Goal: Transaction & Acquisition: Register for event/course

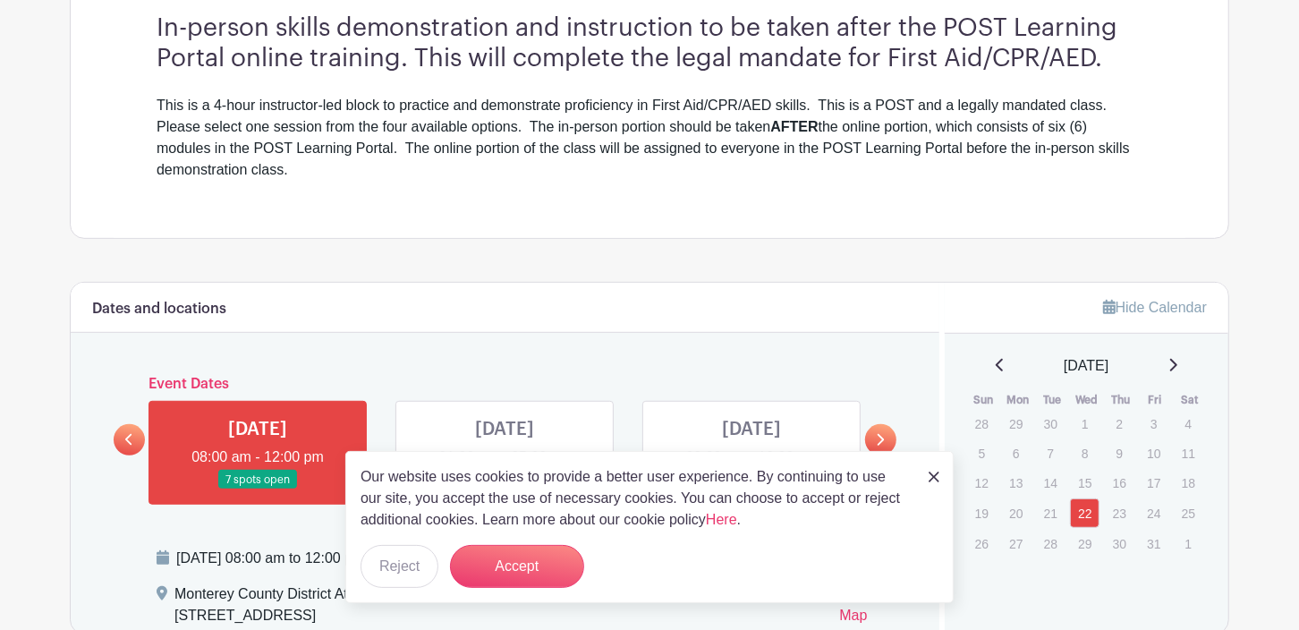
scroll to position [625, 0]
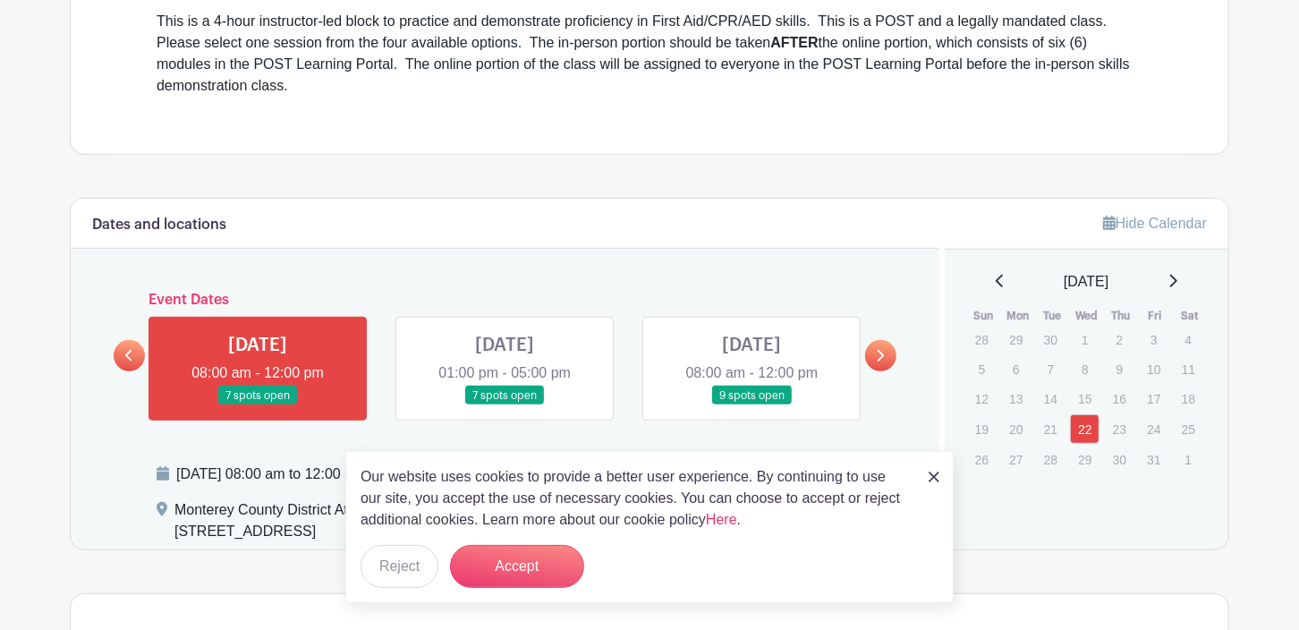
click at [881, 354] on icon at bounding box center [880, 355] width 8 height 13
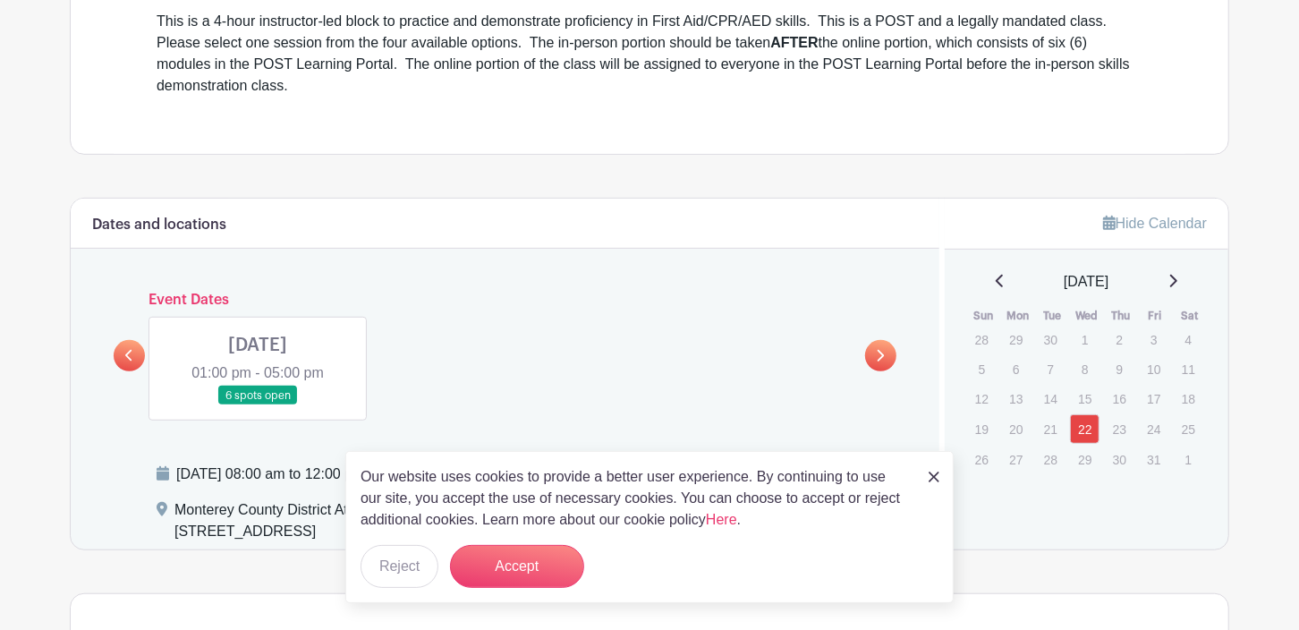
click at [132, 353] on icon at bounding box center [129, 355] width 8 height 13
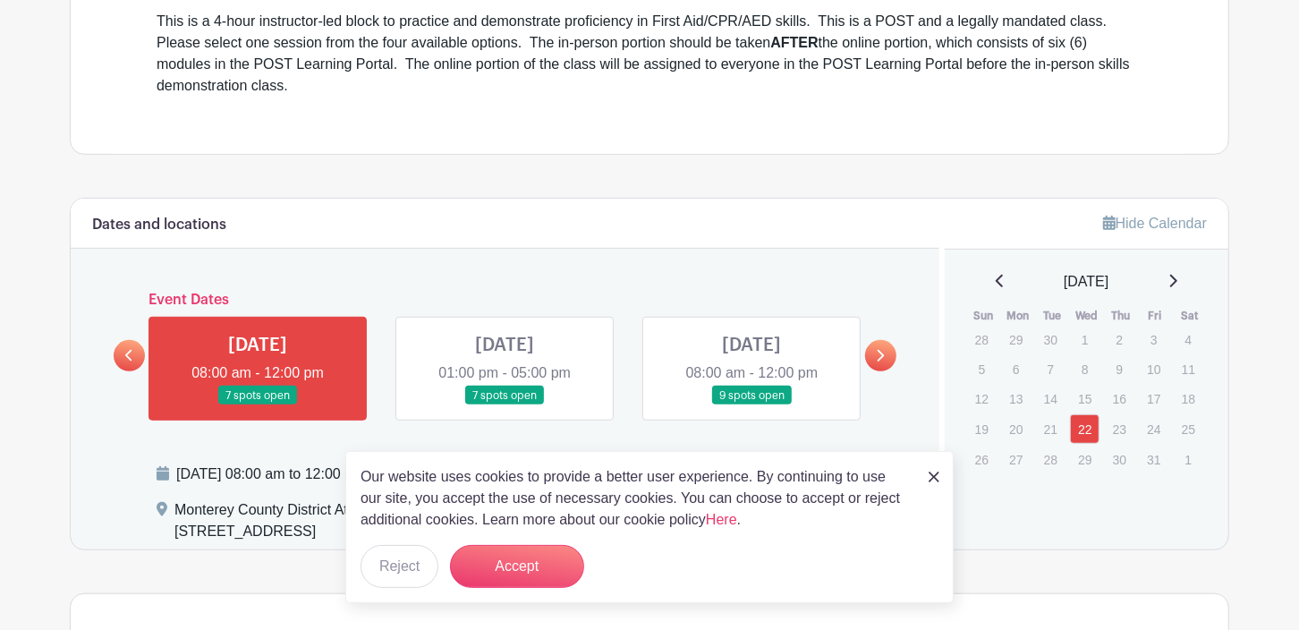
click at [752, 405] on link at bounding box center [752, 405] width 0 height 0
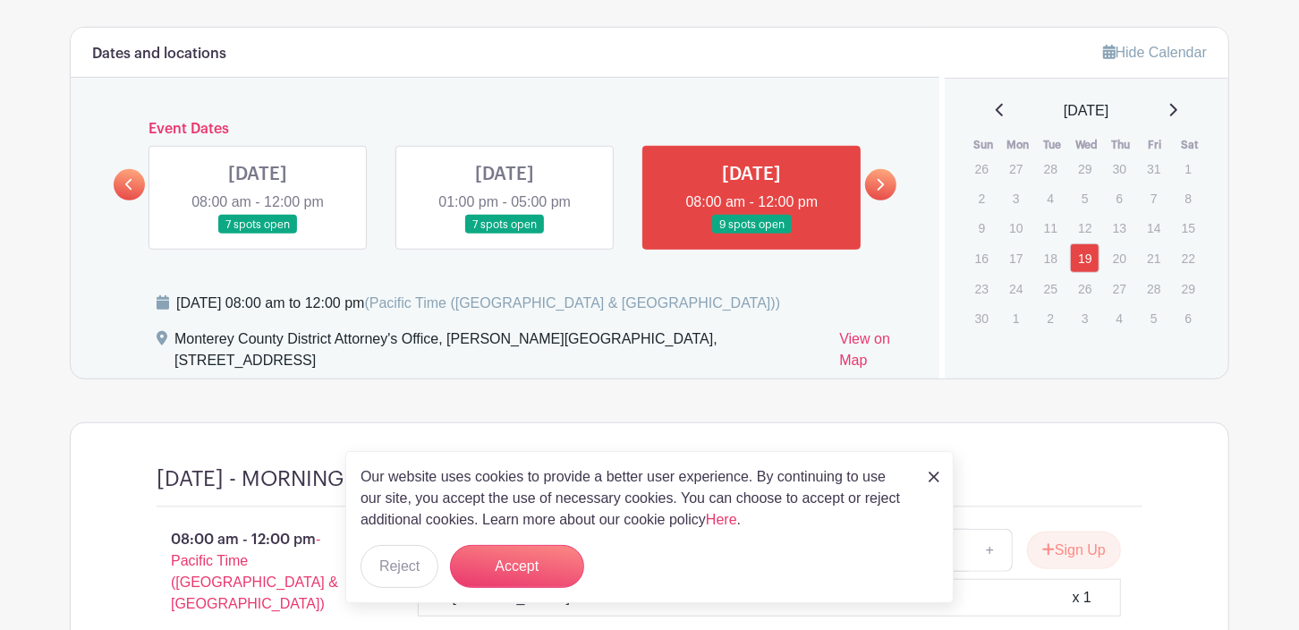
scroll to position [894, 0]
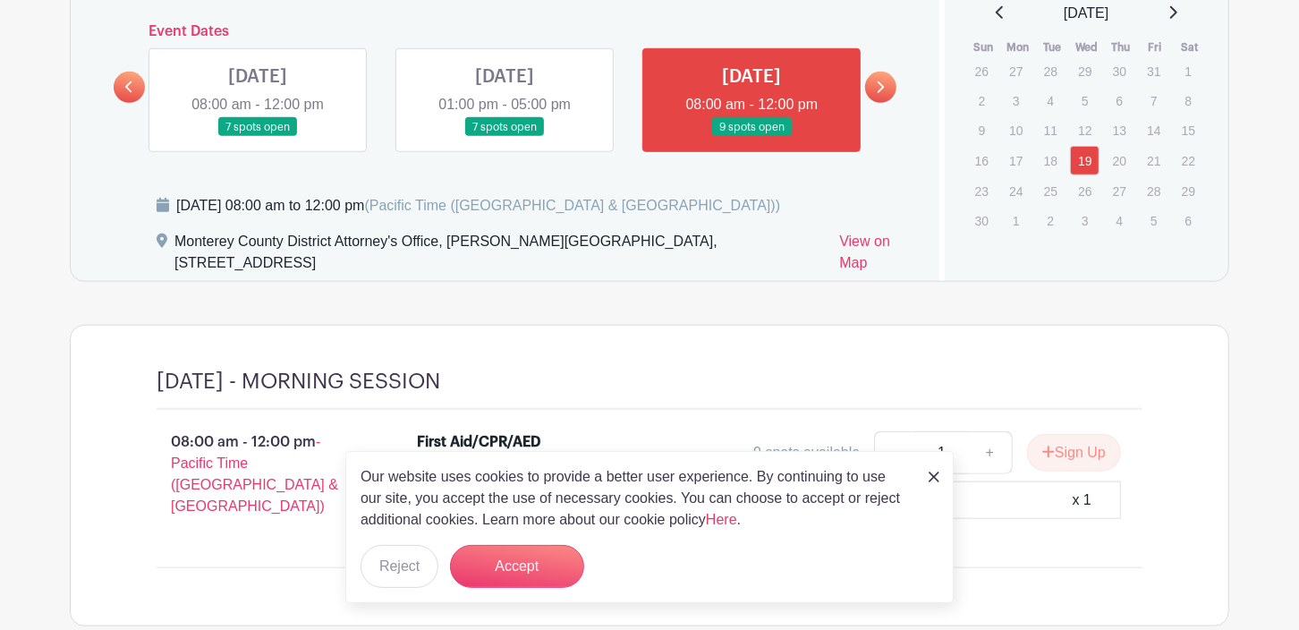
click at [937, 474] on img at bounding box center [934, 477] width 11 height 11
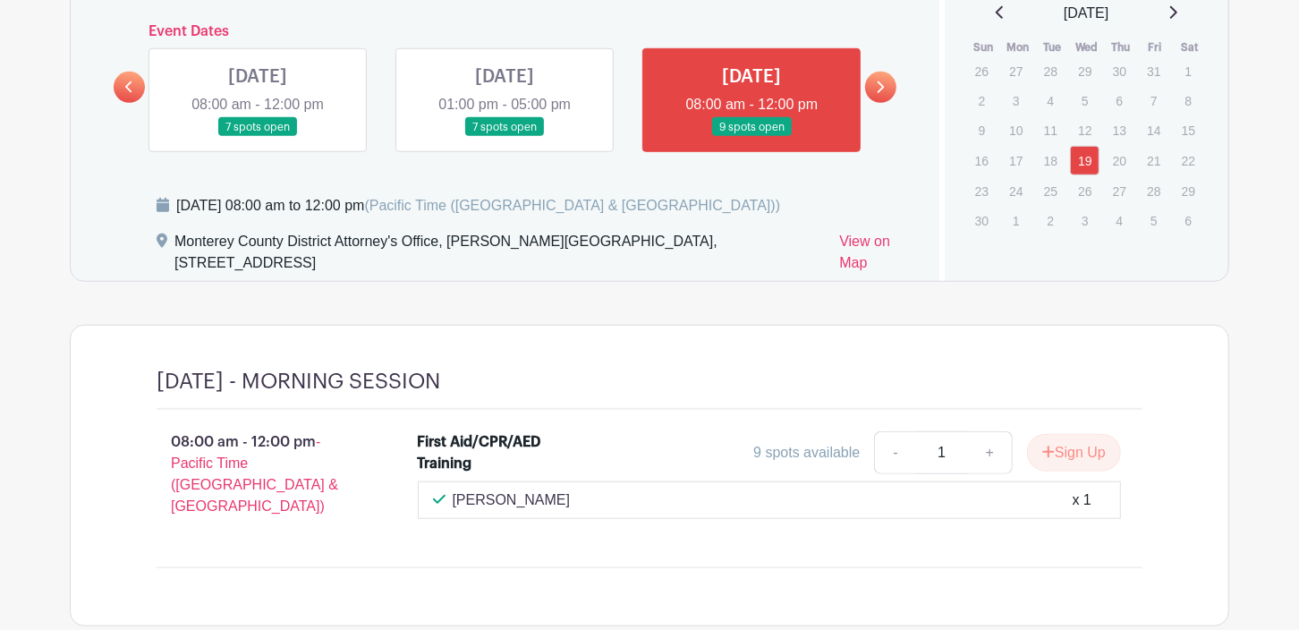
click at [885, 76] on link at bounding box center [880, 87] width 31 height 31
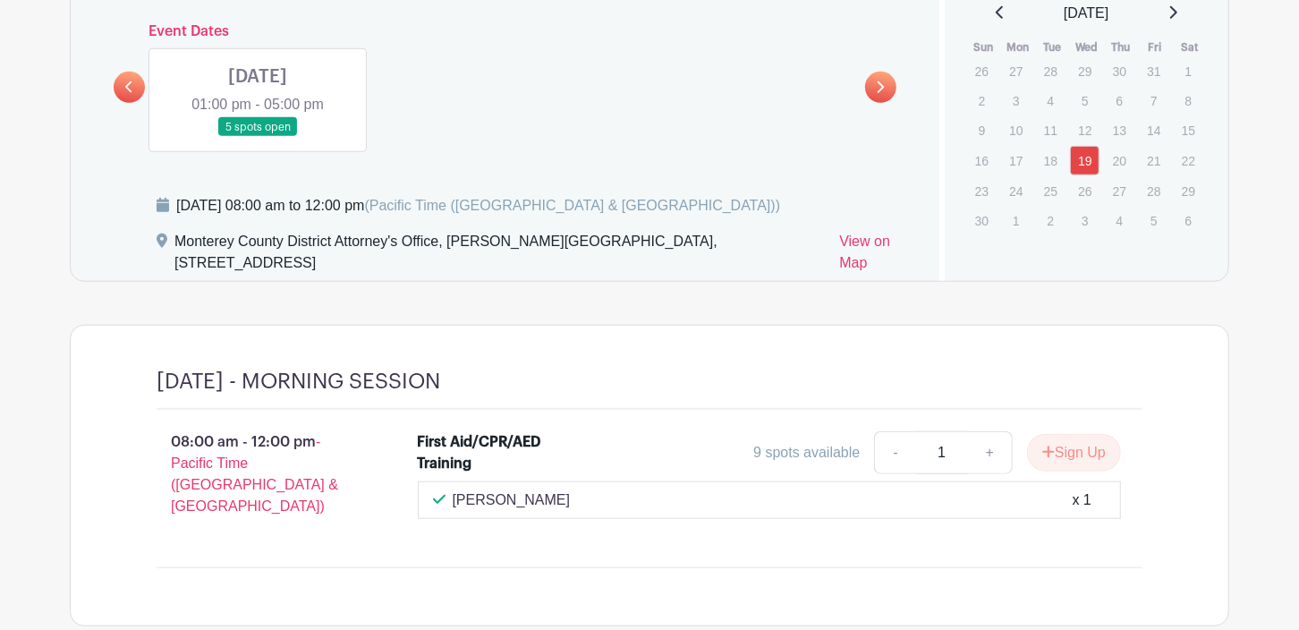
click at [258, 137] on link at bounding box center [258, 137] width 0 height 0
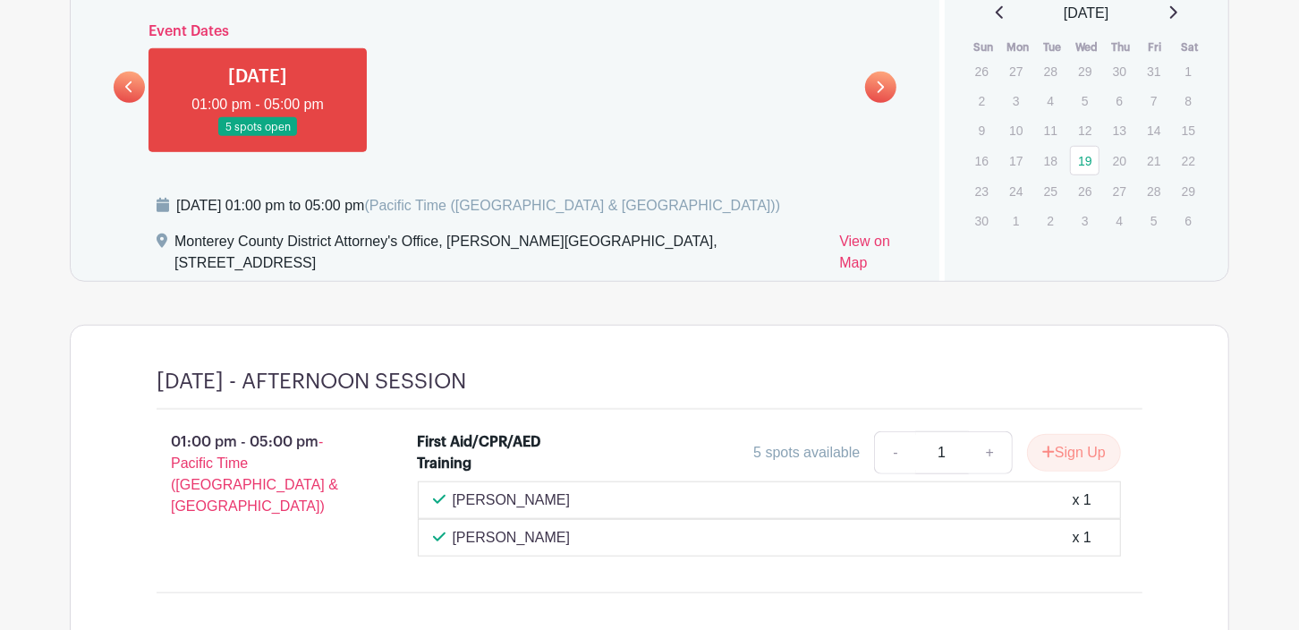
click at [134, 88] on link at bounding box center [129, 87] width 31 height 31
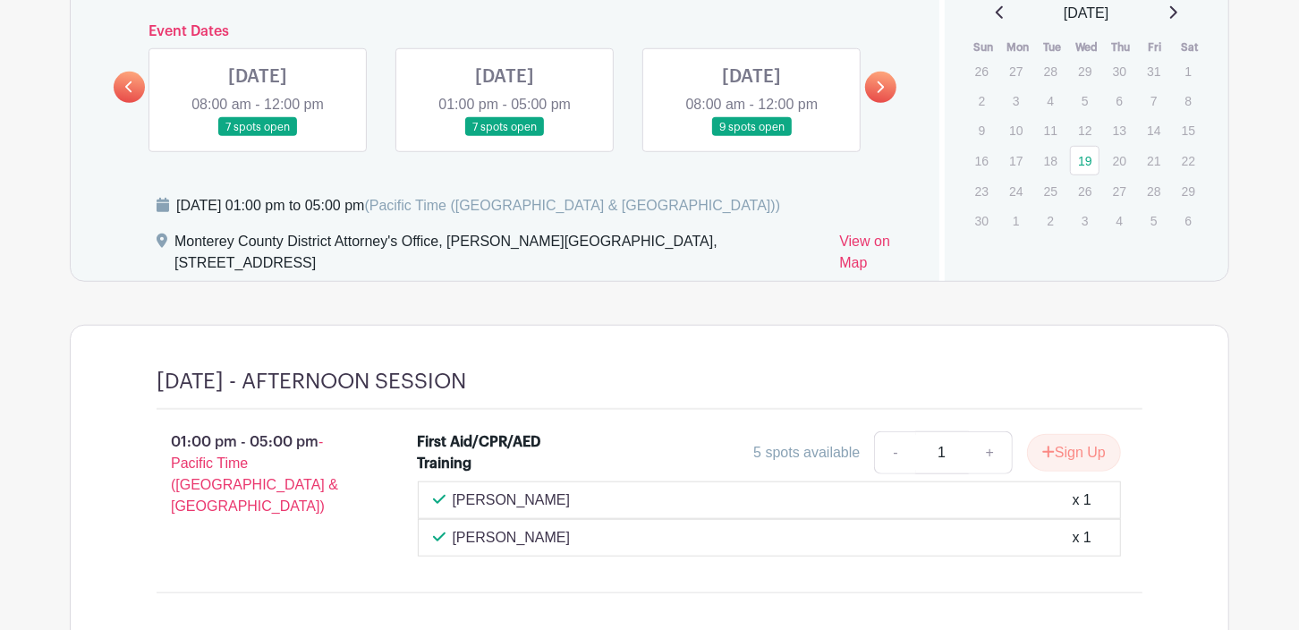
click at [505, 137] on link at bounding box center [505, 137] width 0 height 0
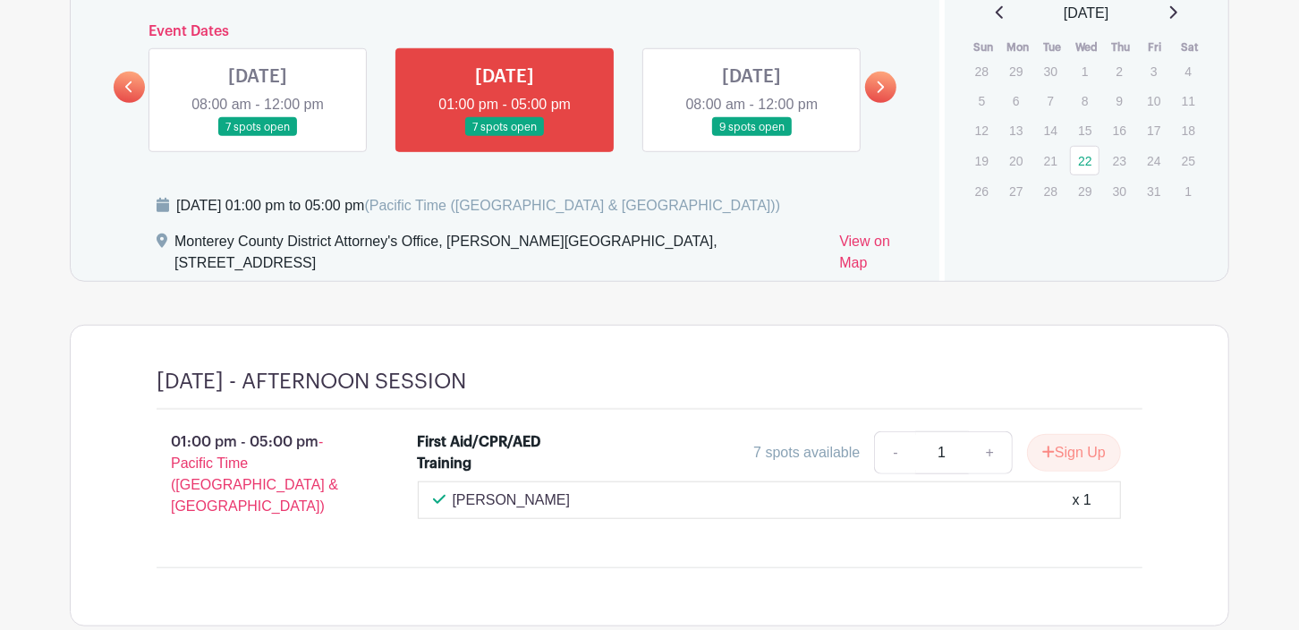
click at [258, 137] on link at bounding box center [258, 137] width 0 height 0
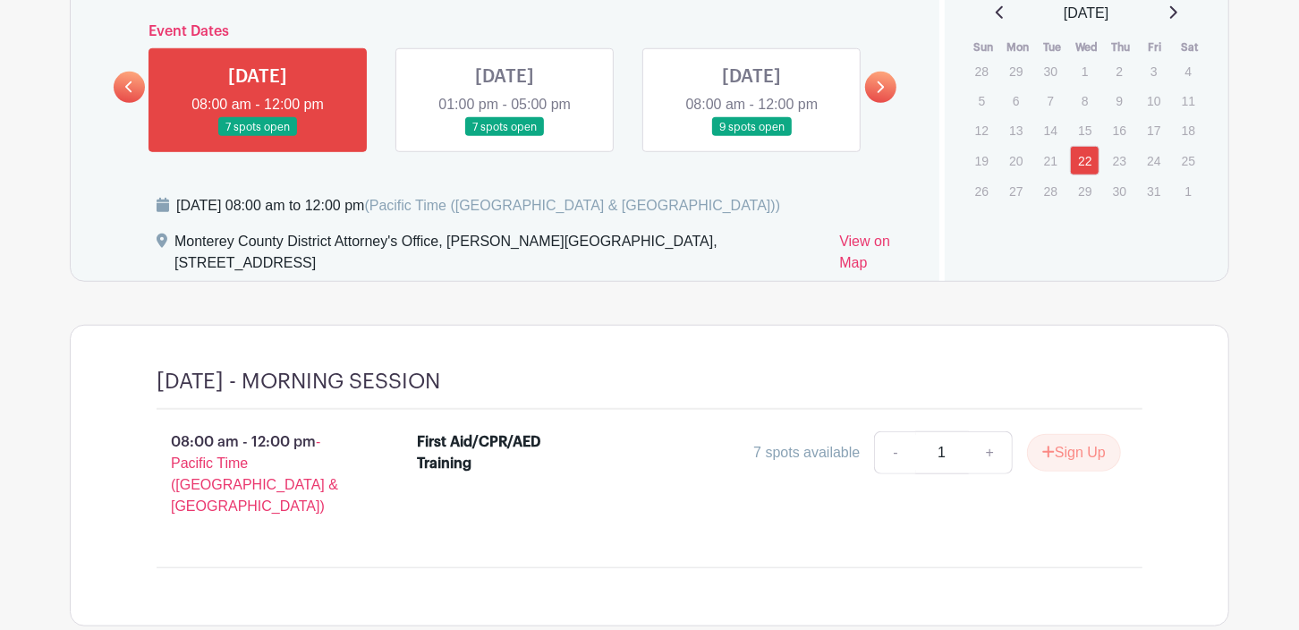
click at [877, 81] on icon at bounding box center [880, 87] width 8 height 13
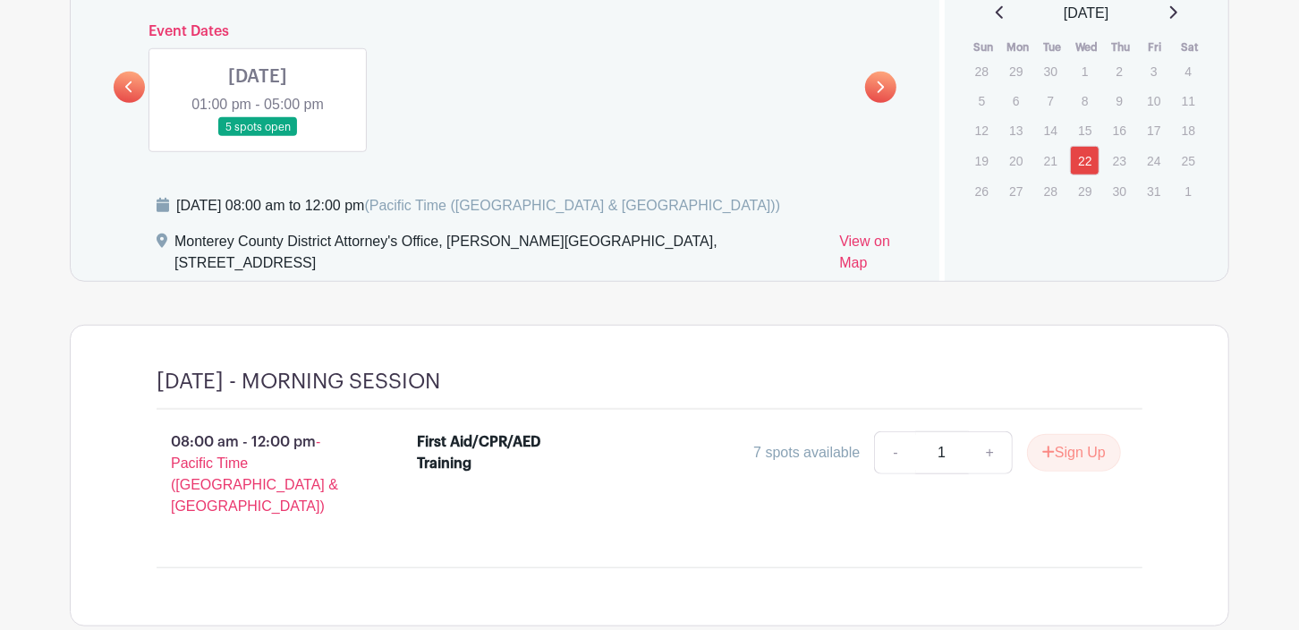
drag, startPoint x: 243, startPoint y: 93, endPoint x: 311, endPoint y: 162, distance: 97.4
click at [258, 137] on link at bounding box center [258, 137] width 0 height 0
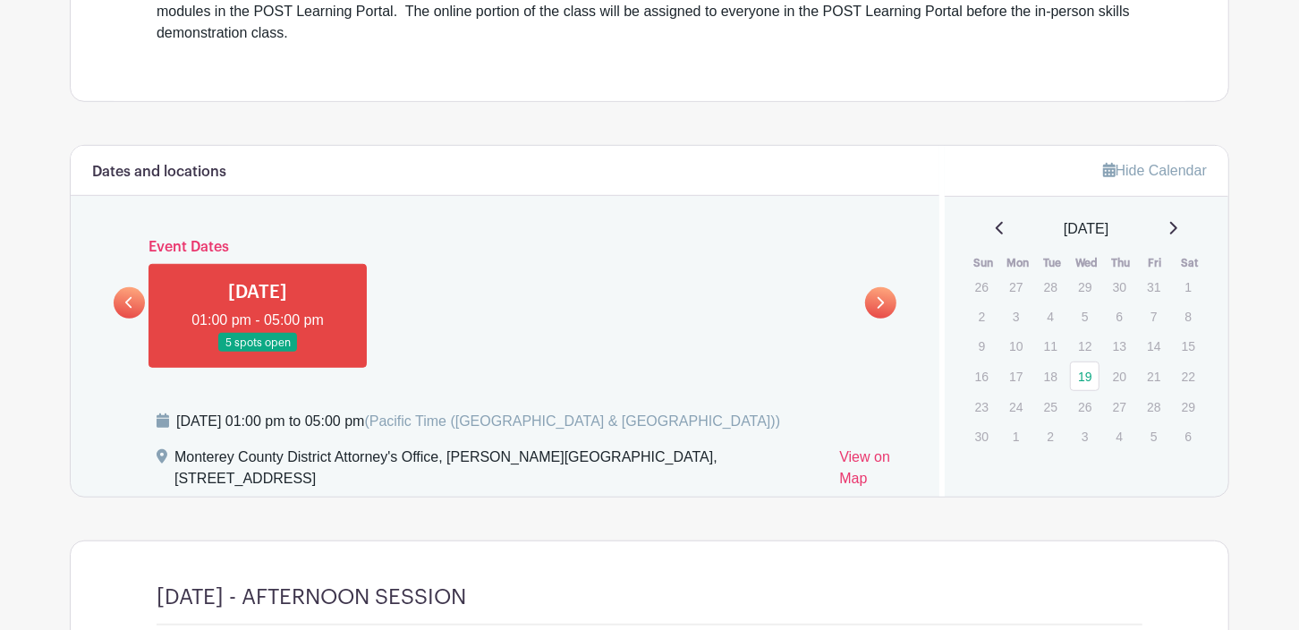
scroll to position [666, 0]
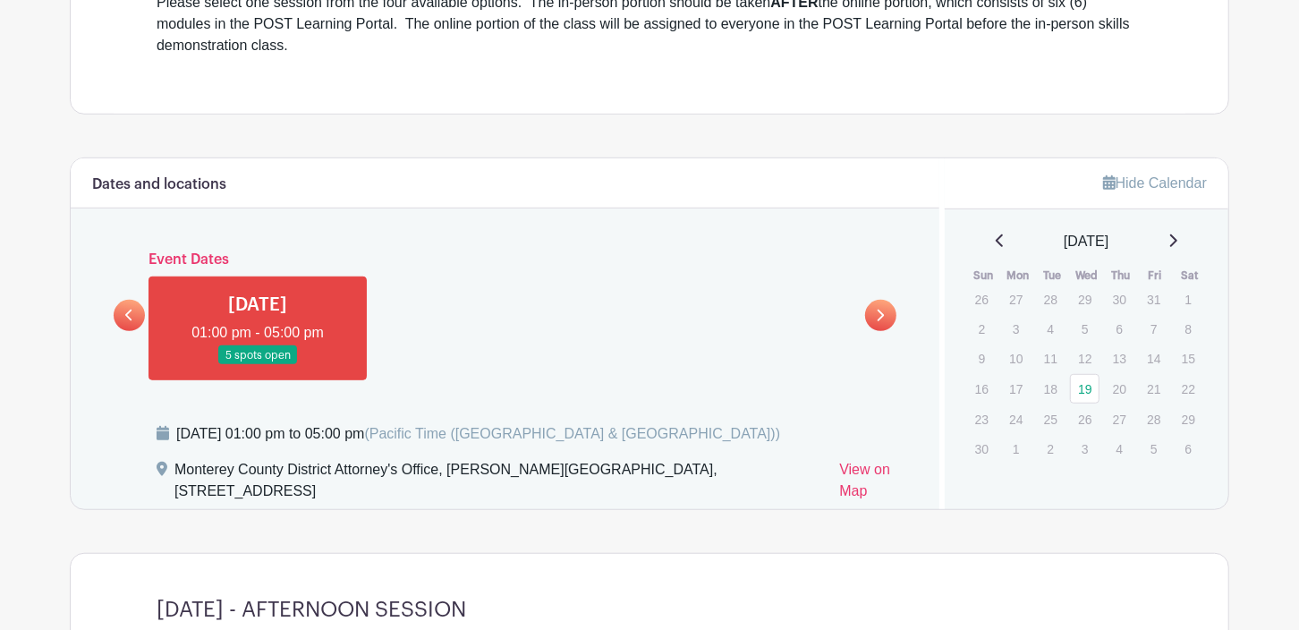
click at [132, 313] on icon at bounding box center [129, 315] width 8 height 13
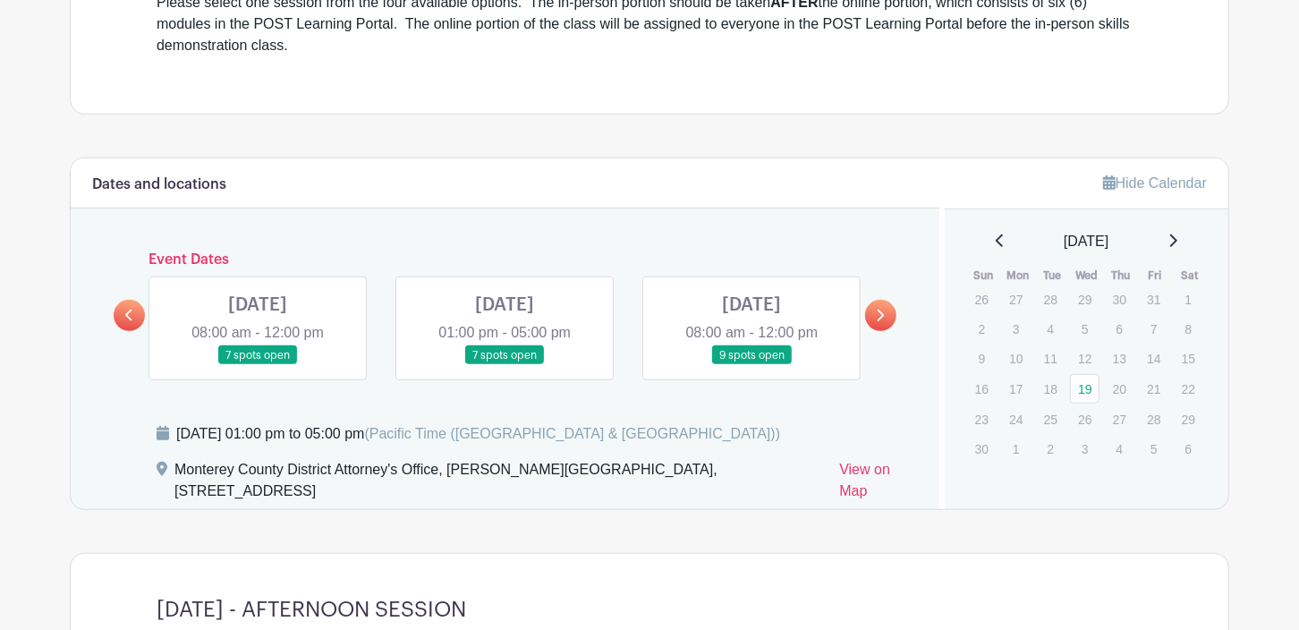
click at [752, 365] on link at bounding box center [752, 365] width 0 height 0
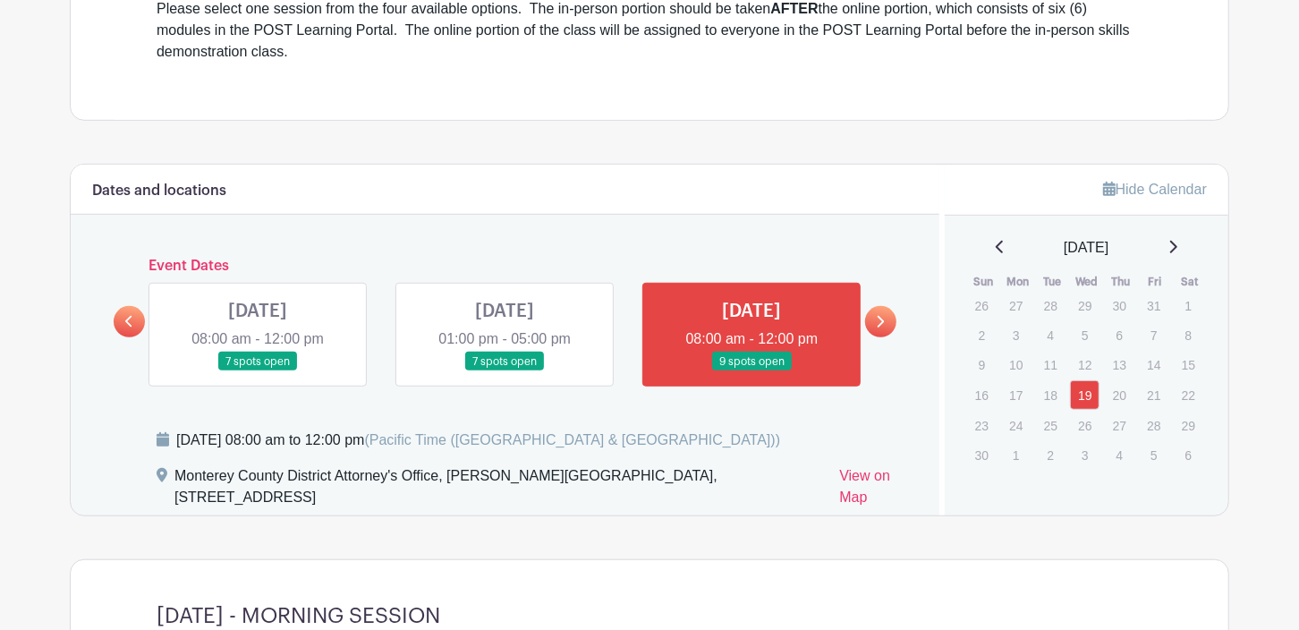
scroll to position [628, 0]
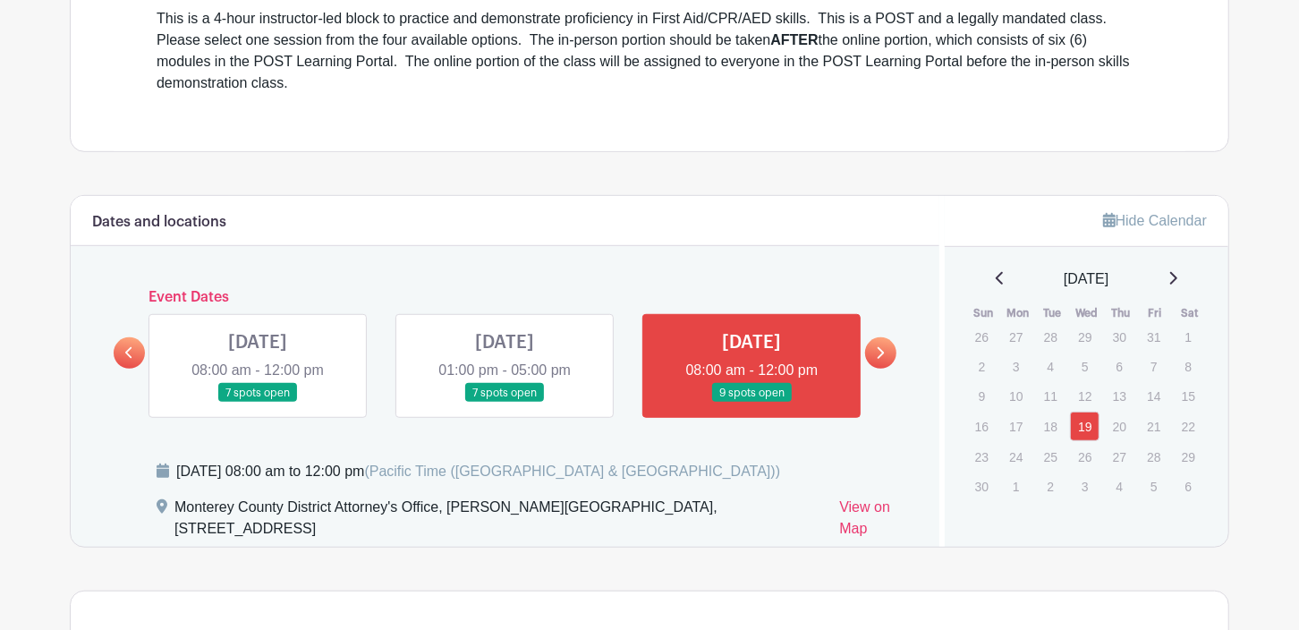
click at [752, 403] on link at bounding box center [752, 403] width 0 height 0
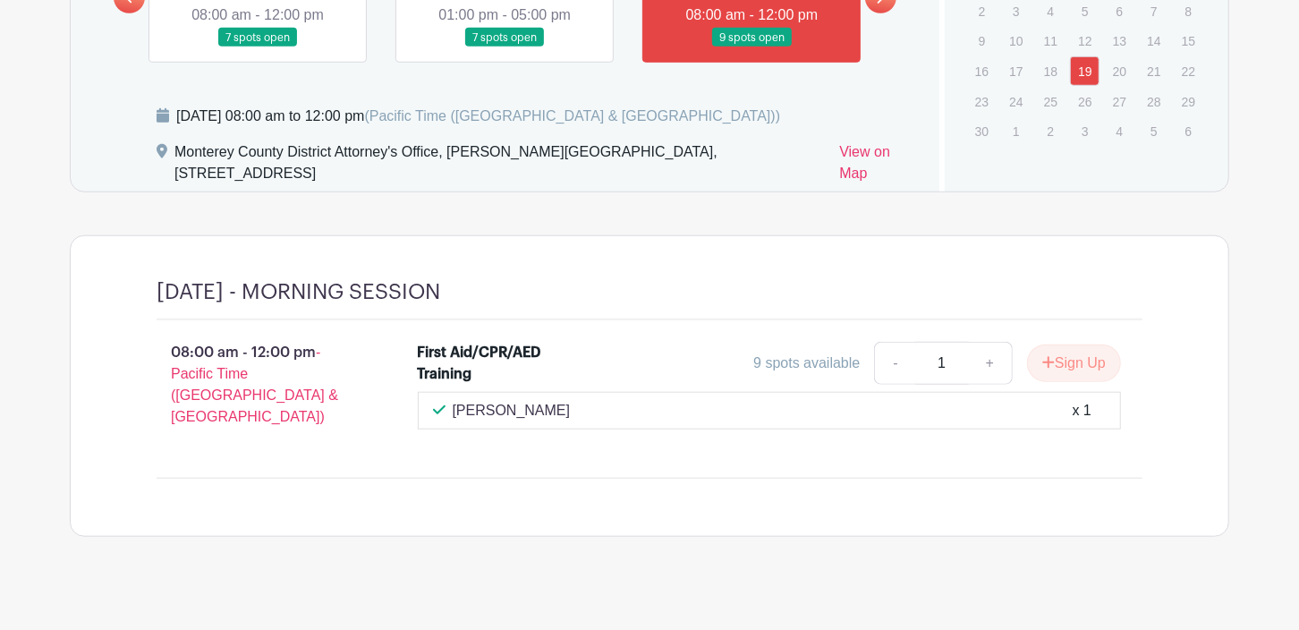
scroll to position [986, 0]
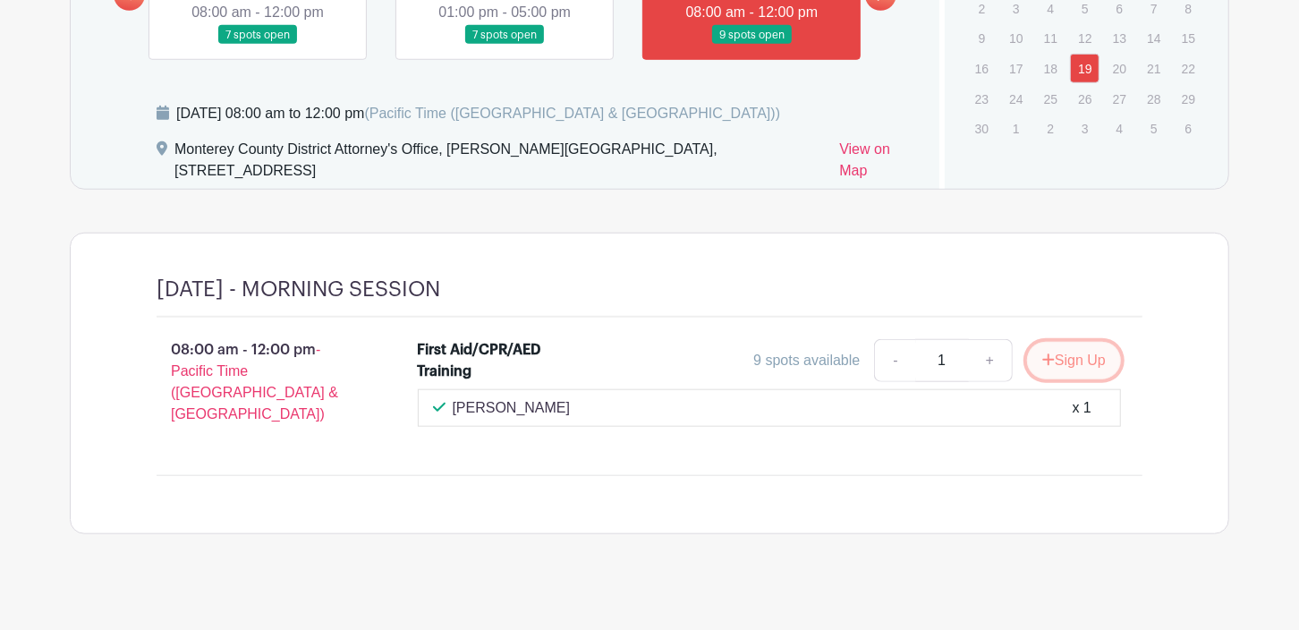
click at [1069, 355] on button "Sign Up" at bounding box center [1074, 361] width 94 height 38
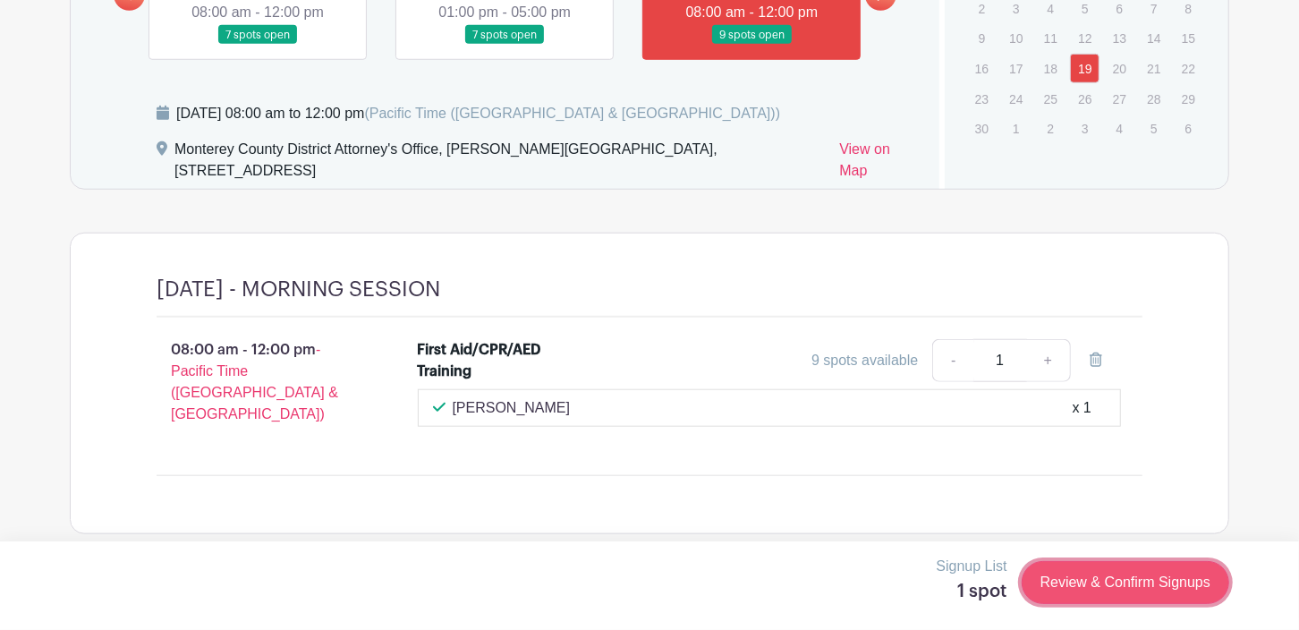
click at [1134, 578] on link "Review & Confirm Signups" at bounding box center [1126, 582] width 208 height 43
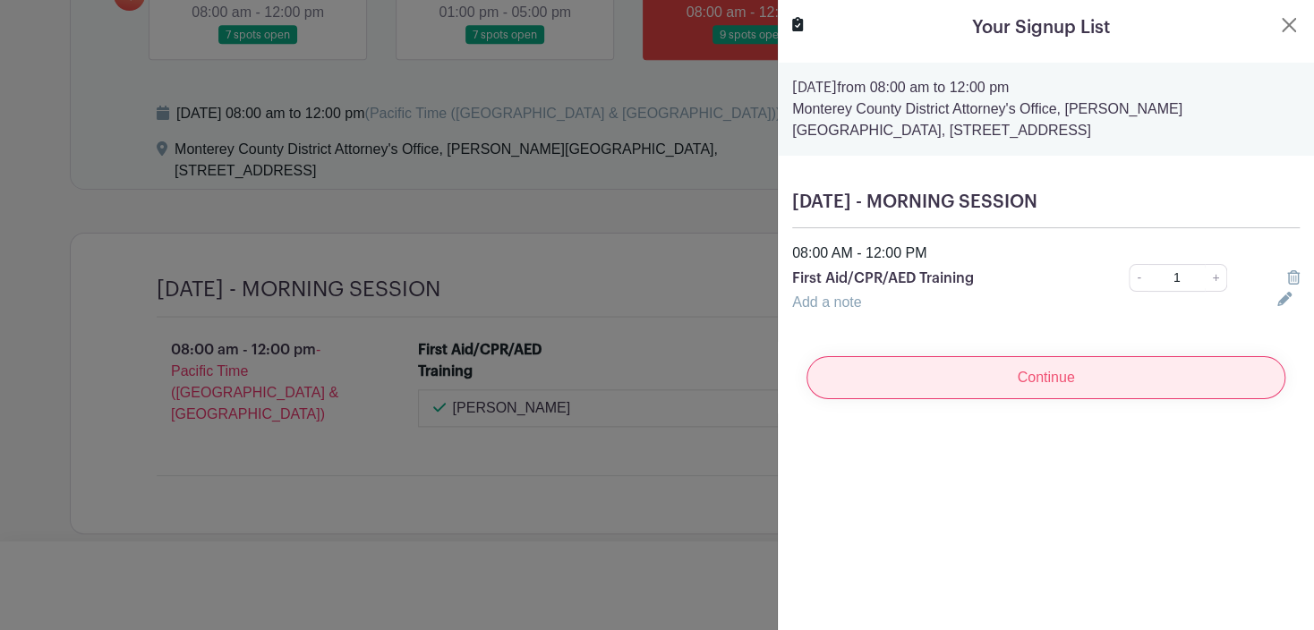
click at [1049, 373] on input "Continue" at bounding box center [1045, 377] width 479 height 43
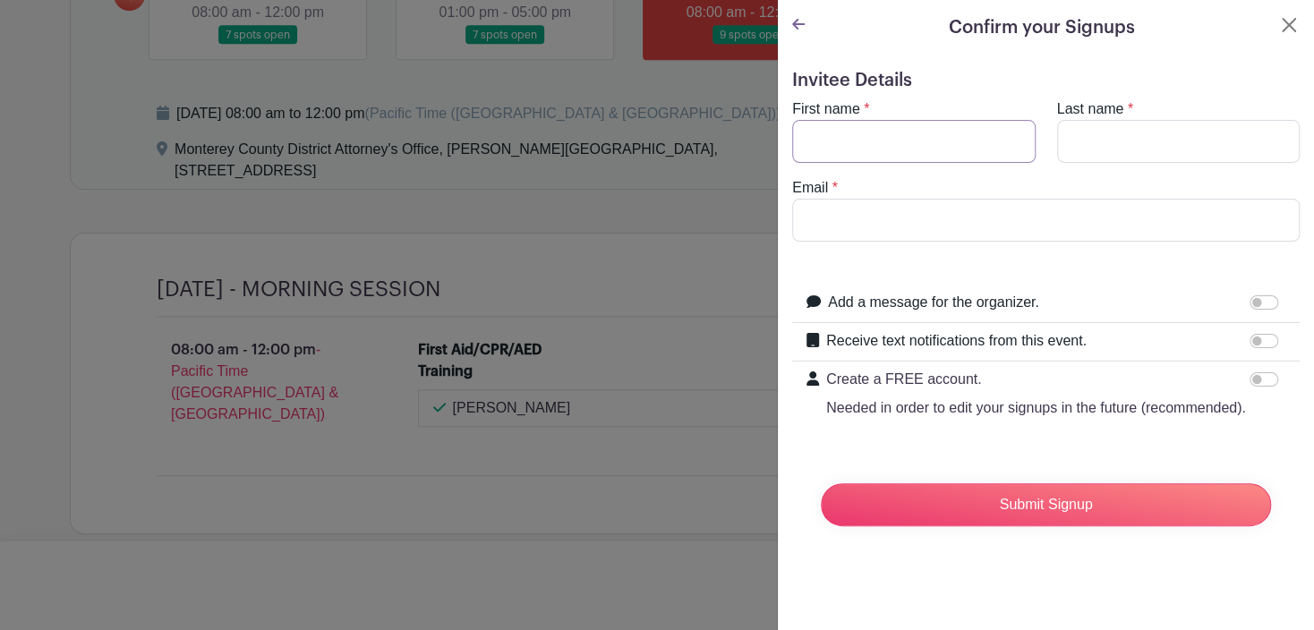
click at [858, 139] on input "First name" at bounding box center [913, 141] width 243 height 43
type input "[PERSON_NAME]"
type input "s"
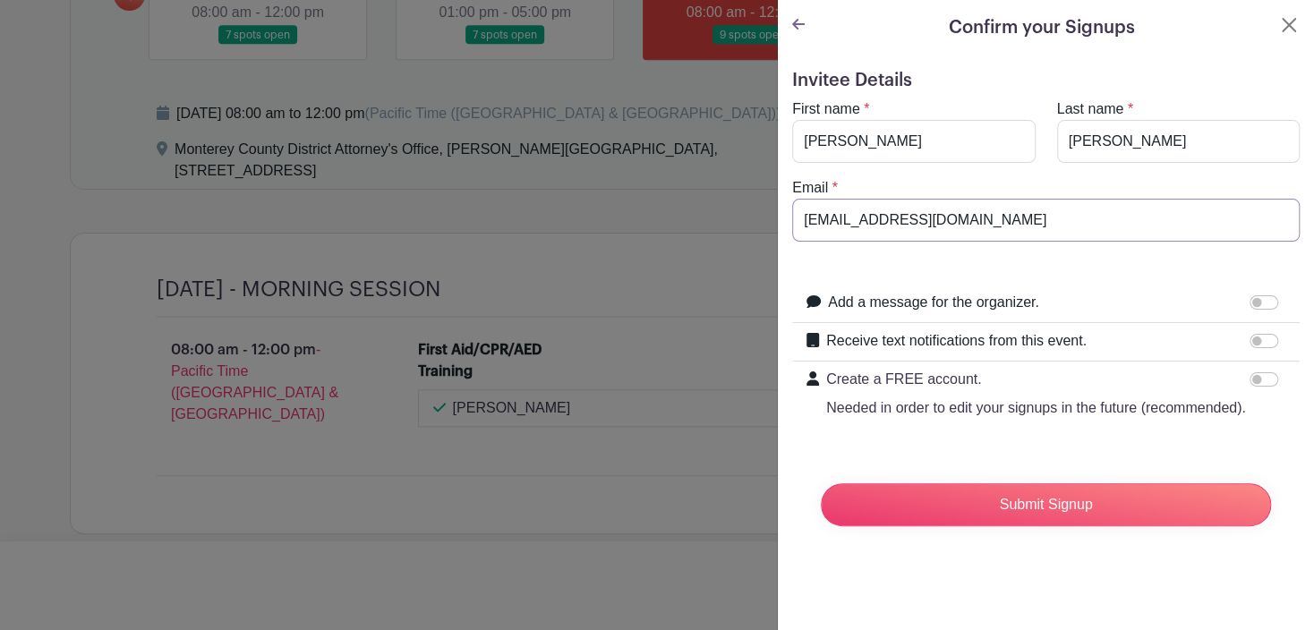
type input "[EMAIL_ADDRESS][DOMAIN_NAME]"
click at [1065, 478] on form "Invitee Details First name * [PERSON_NAME] Last name * [PERSON_NAME] Email * [E…" at bounding box center [1045, 305] width 507 height 471
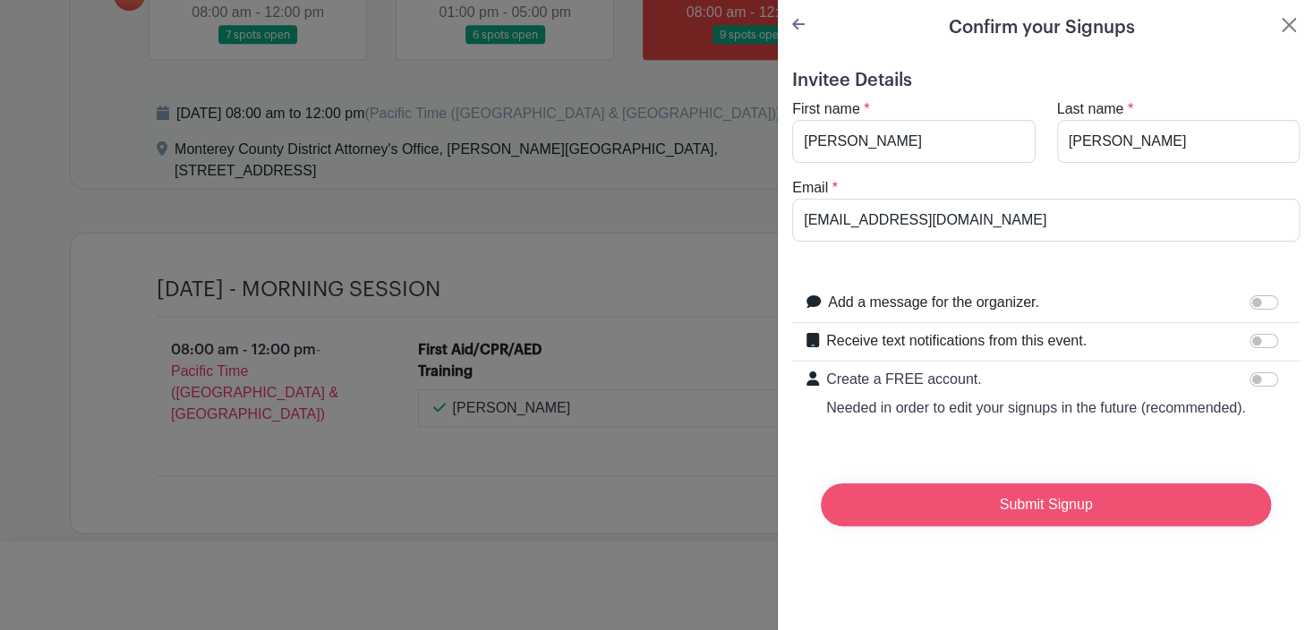
click at [1068, 523] on input "Submit Signup" at bounding box center [1046, 504] width 450 height 43
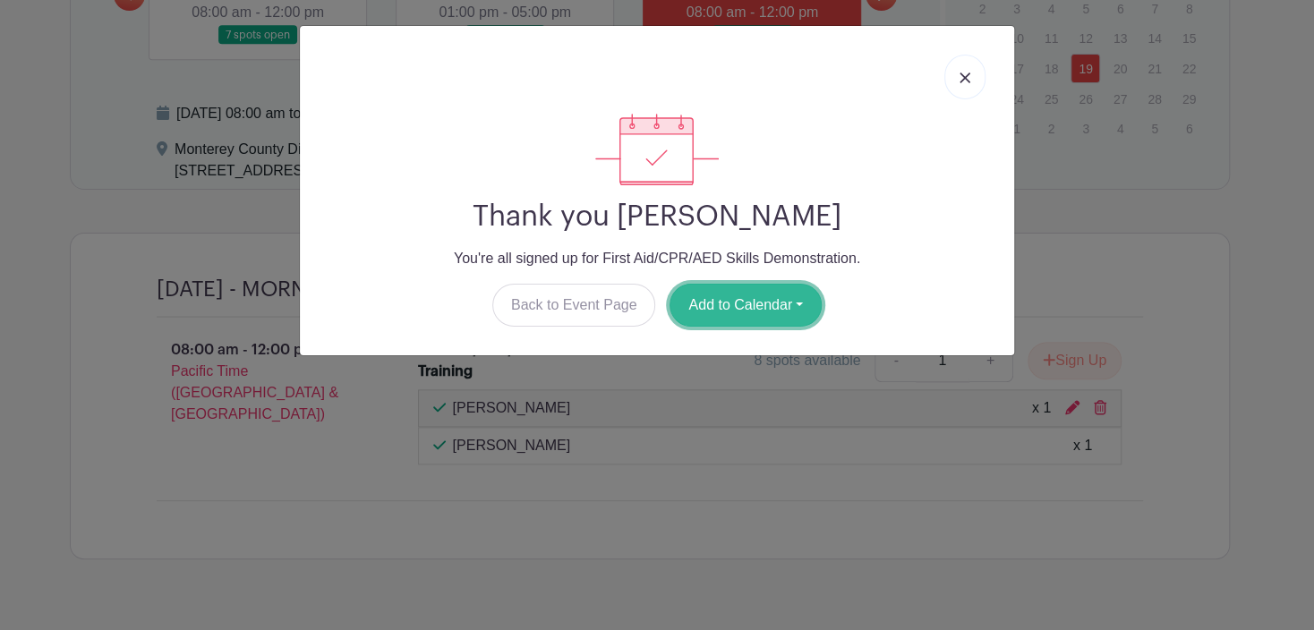
click at [753, 316] on button "Add to Calendar" at bounding box center [745, 305] width 152 height 43
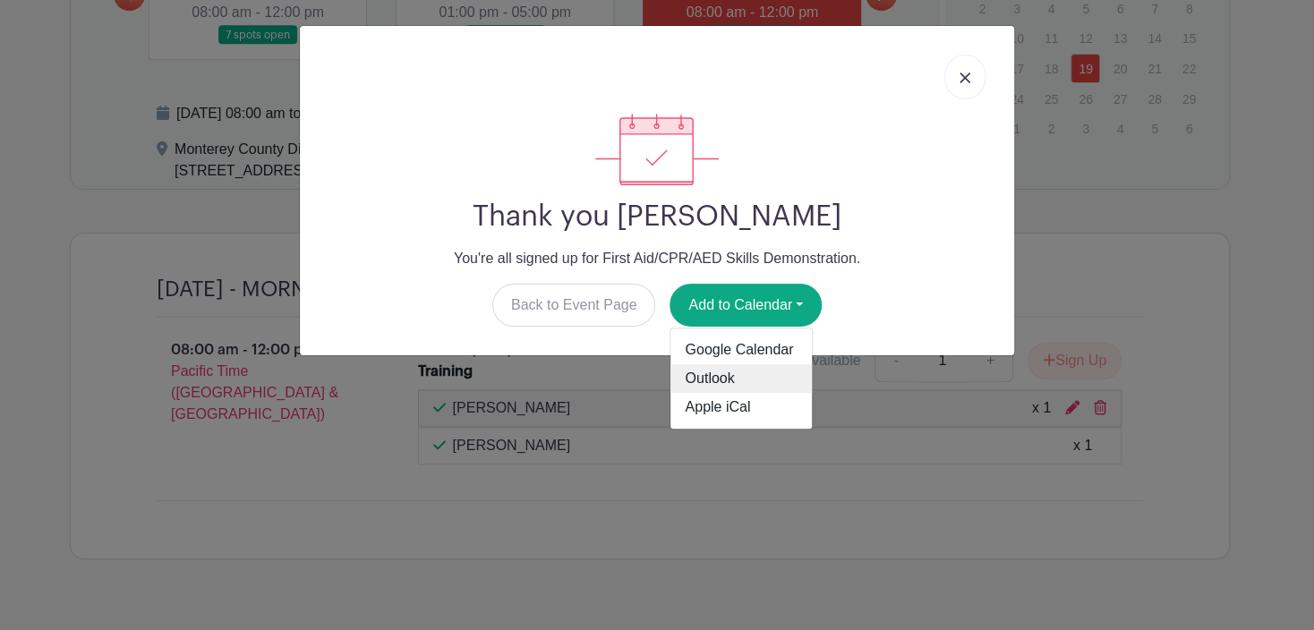
click at [739, 374] on link "Outlook" at bounding box center [740, 379] width 141 height 29
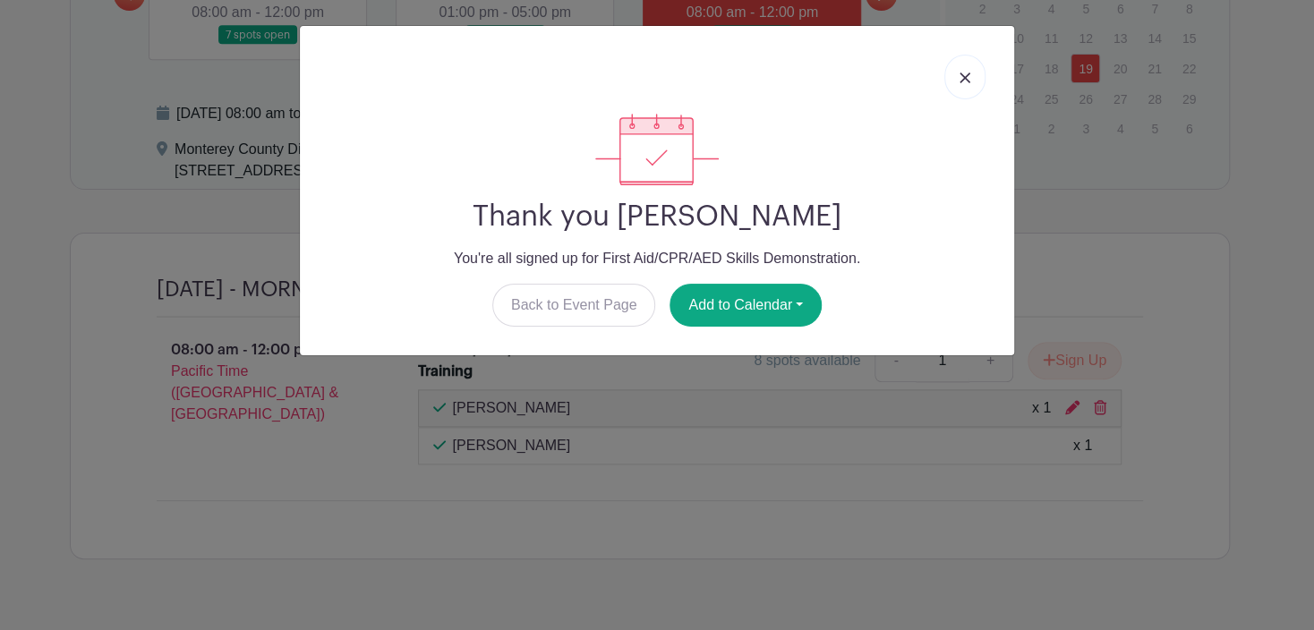
click at [657, 67] on div at bounding box center [656, 76] width 685 height 73
click at [960, 76] on img at bounding box center [964, 77] width 11 height 11
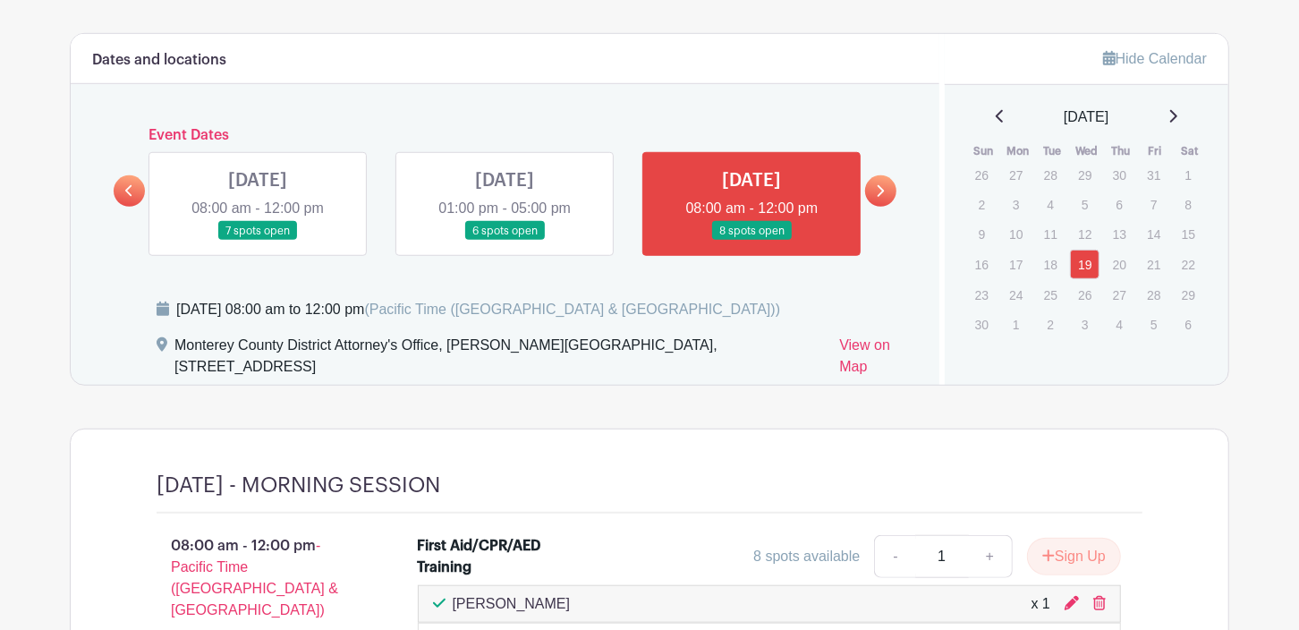
scroll to position [718, 0]
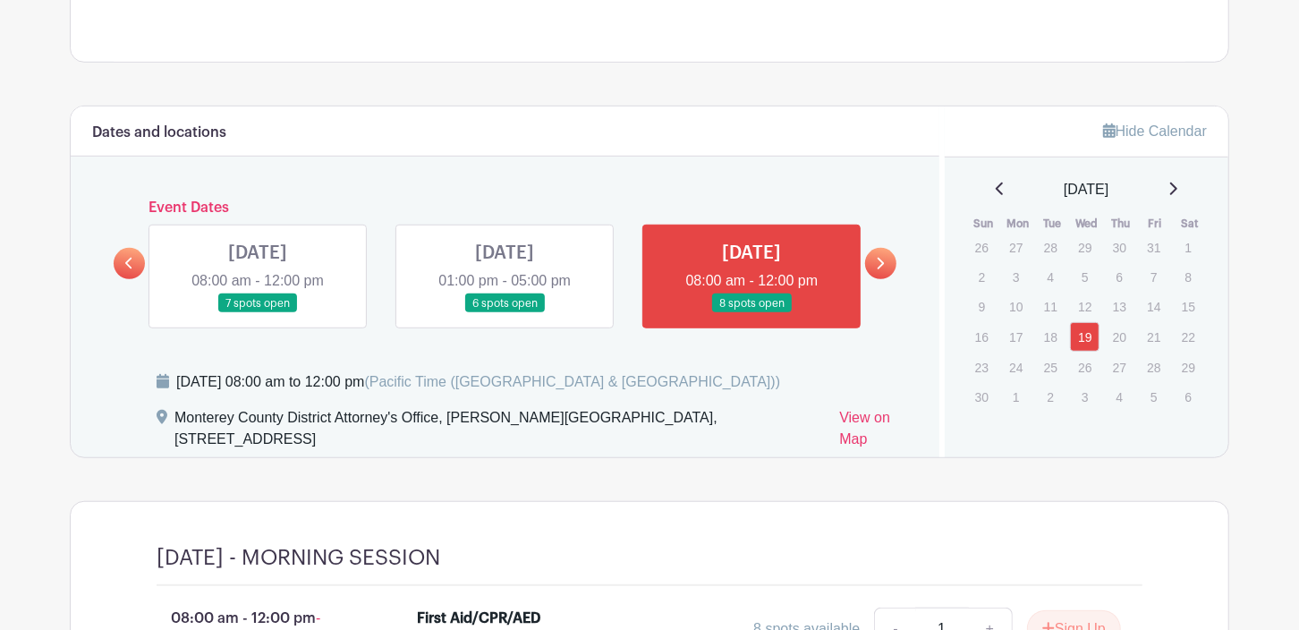
click at [881, 257] on icon at bounding box center [880, 263] width 8 height 13
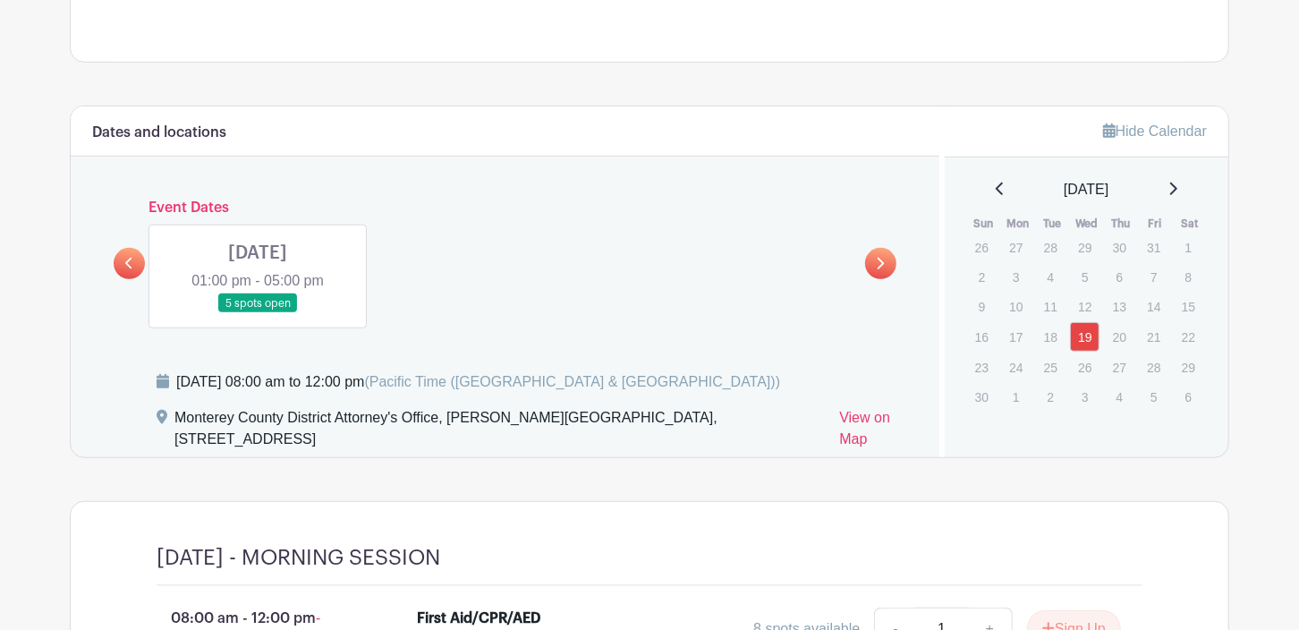
click at [258, 313] on link at bounding box center [258, 313] width 0 height 0
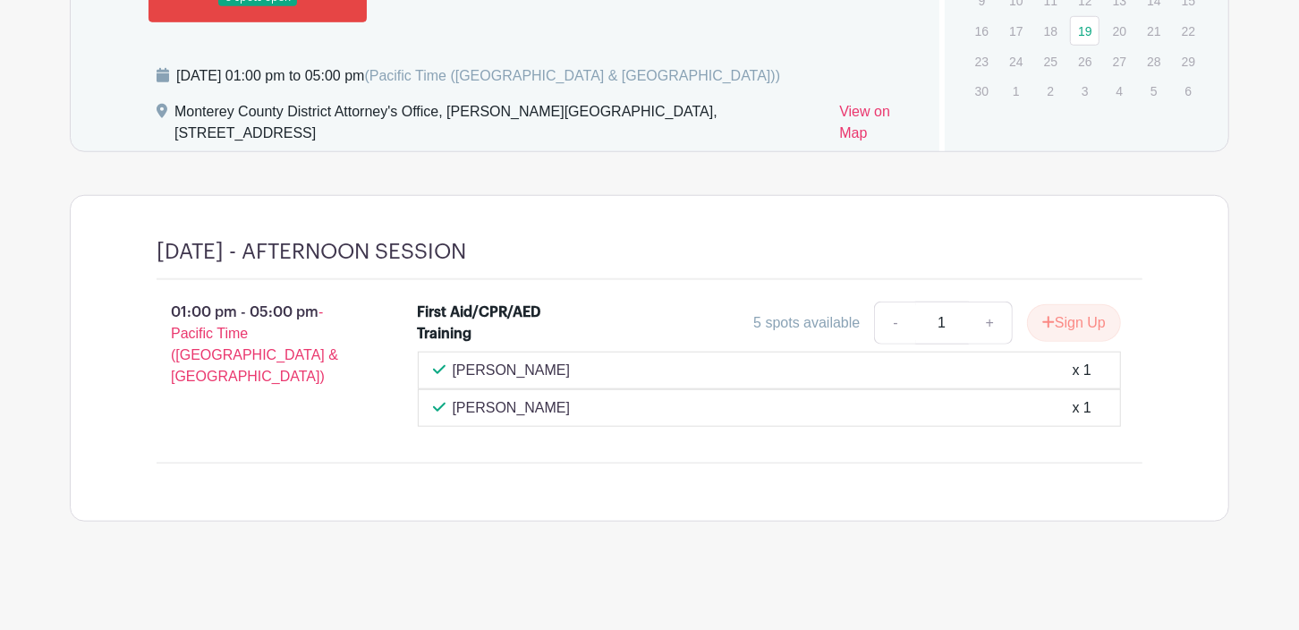
scroll to position [576, 0]
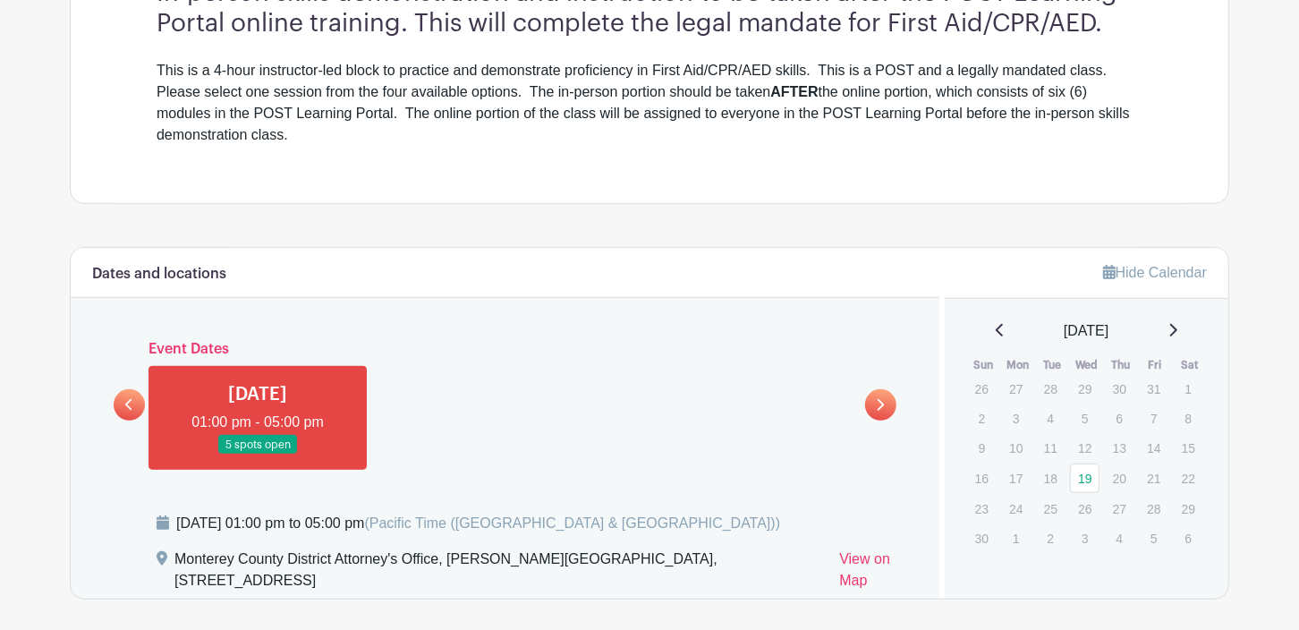
click at [123, 401] on link at bounding box center [129, 404] width 31 height 31
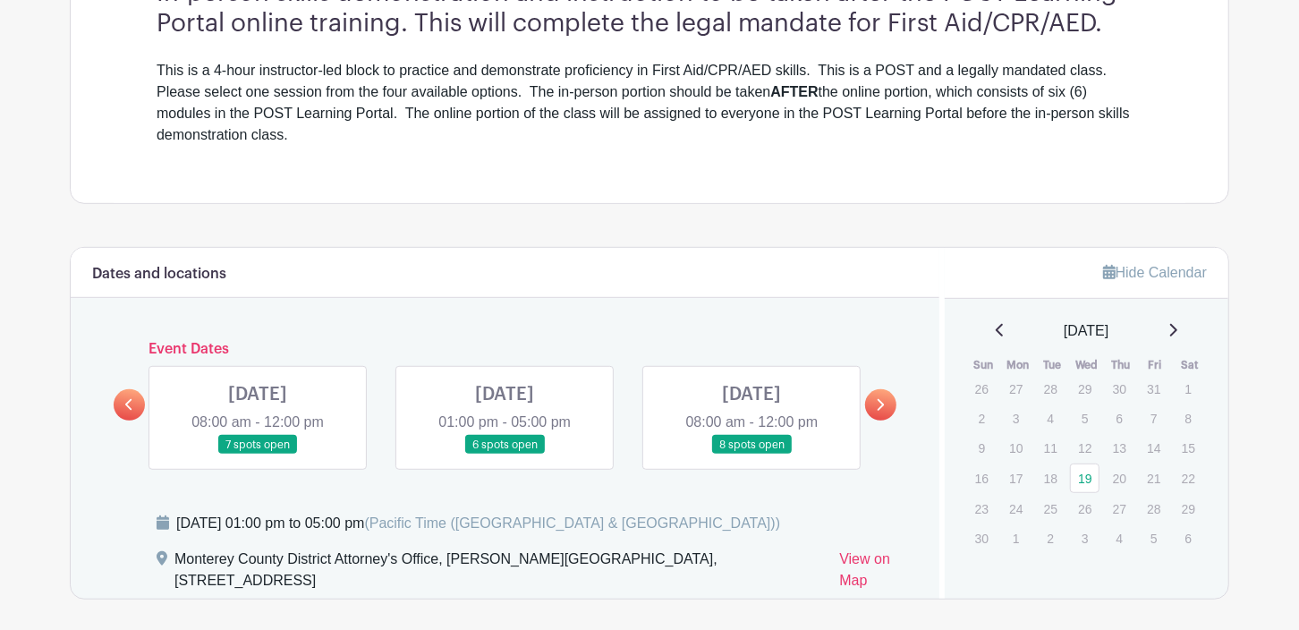
click at [505, 455] on link at bounding box center [505, 455] width 0 height 0
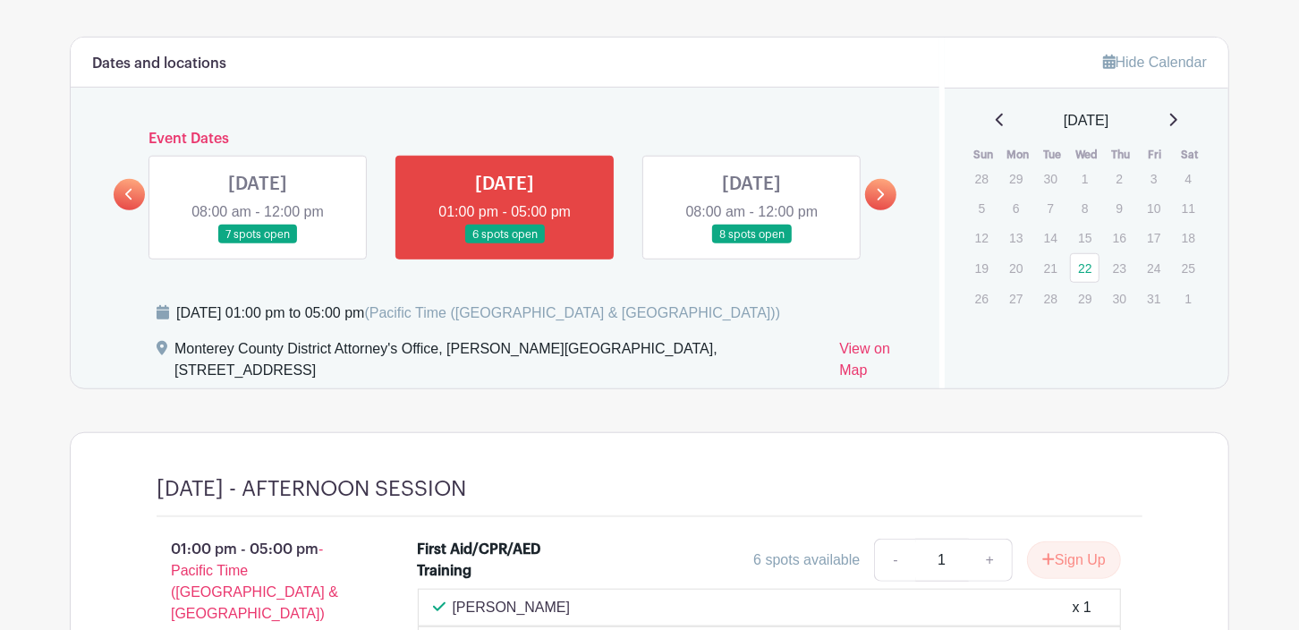
scroll to position [755, 0]
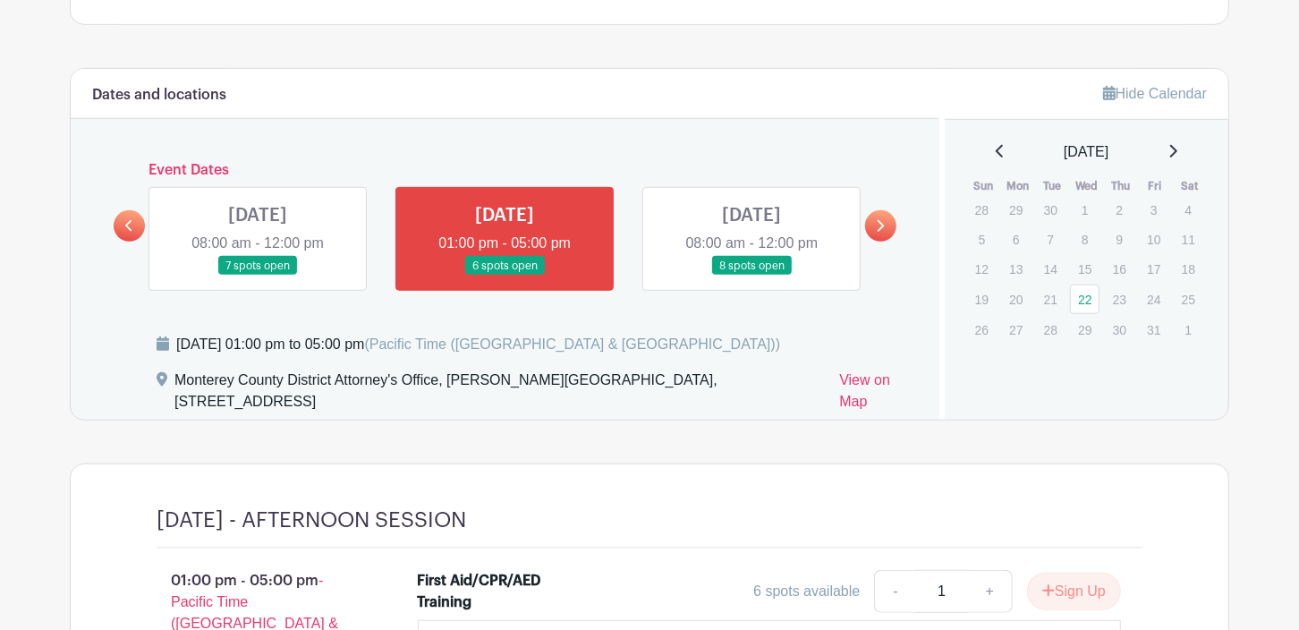
click at [258, 276] on link at bounding box center [258, 276] width 0 height 0
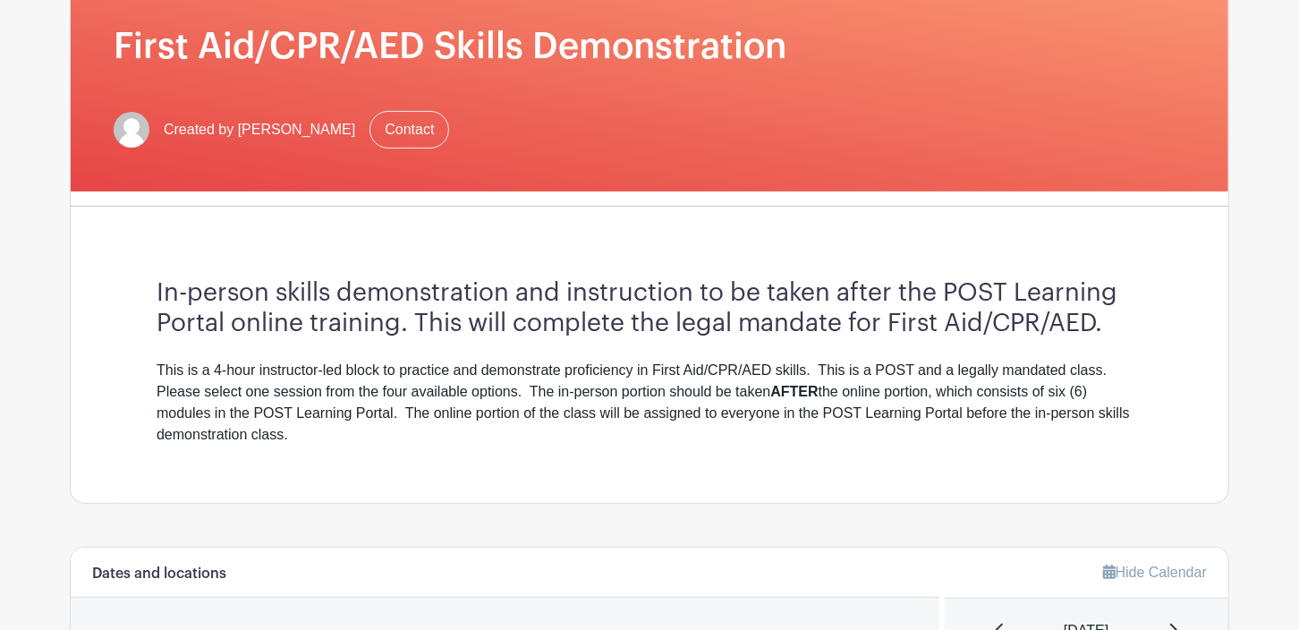
scroll to position [85, 0]
